Goal: Information Seeking & Learning: Find specific fact

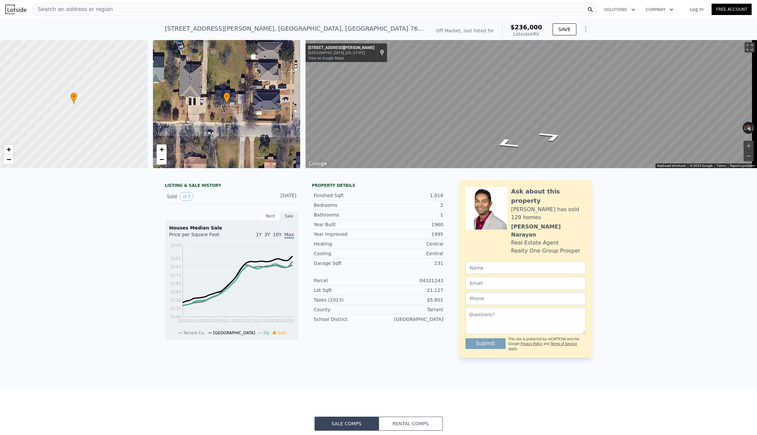
click at [106, 6] on div "Search an address or region" at bounding box center [314, 9] width 565 height 13
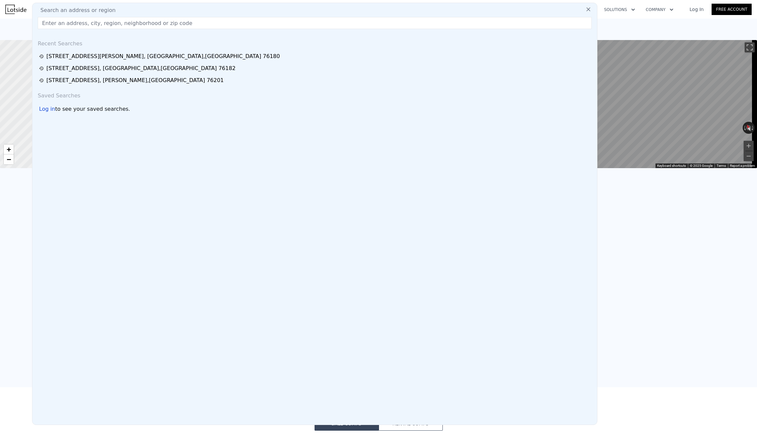
click at [93, 23] on input "text" at bounding box center [315, 23] width 554 height 12
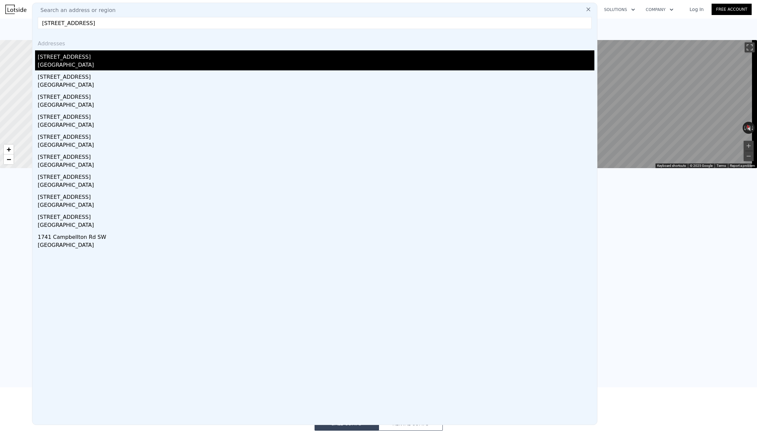
type input "[STREET_ADDRESS]"
click at [96, 59] on div "[STREET_ADDRESS]" at bounding box center [316, 55] width 556 height 11
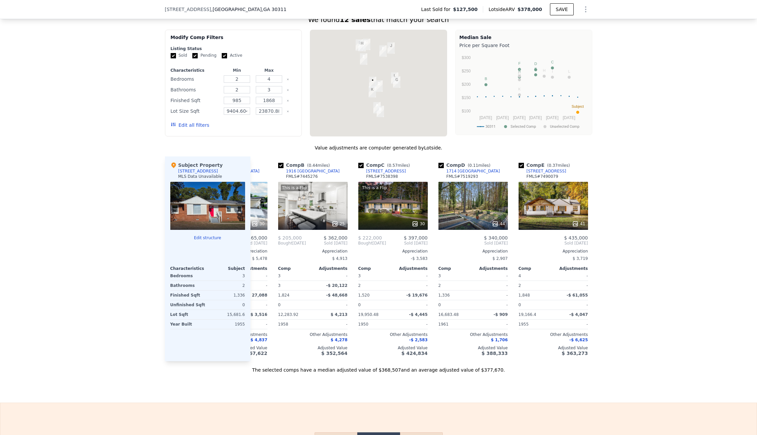
scroll to position [0, 61]
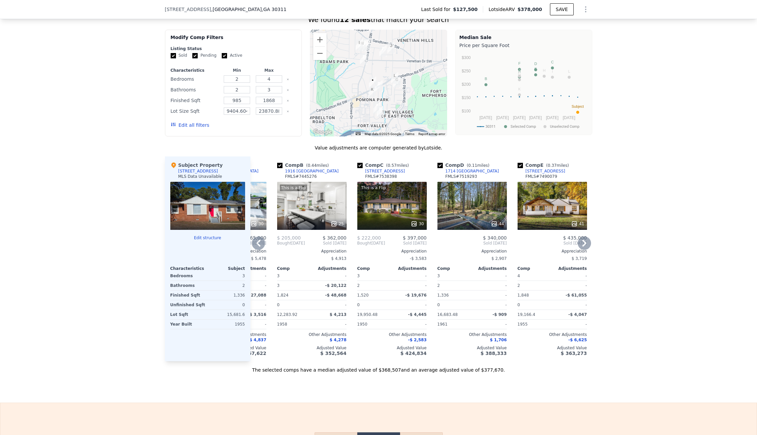
click at [470, 174] on div "1714 [GEOGRAPHIC_DATA]" at bounding box center [472, 171] width 54 height 5
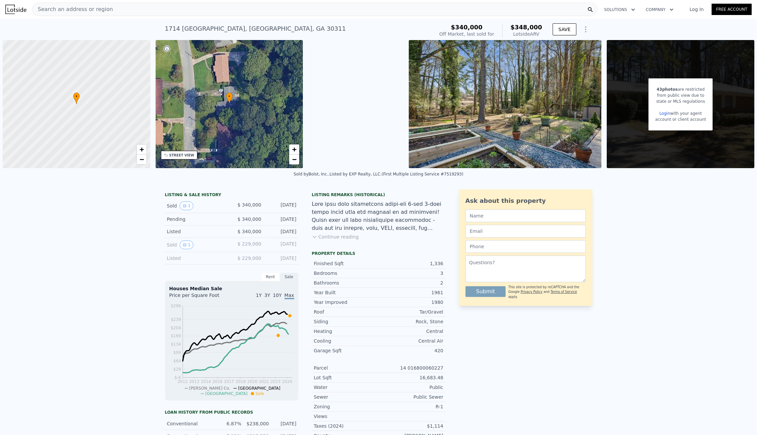
click at [235, 27] on div "1714 Fort Valley Dr SW , Atlanta , GA 30311" at bounding box center [255, 28] width 181 height 9
copy div "1714 Fort Valley Dr SW , Atlanta , GA 30311 Sold Mar 2025 for $340k (~ARV $348k…"
